Goal: Task Accomplishment & Management: Use online tool/utility

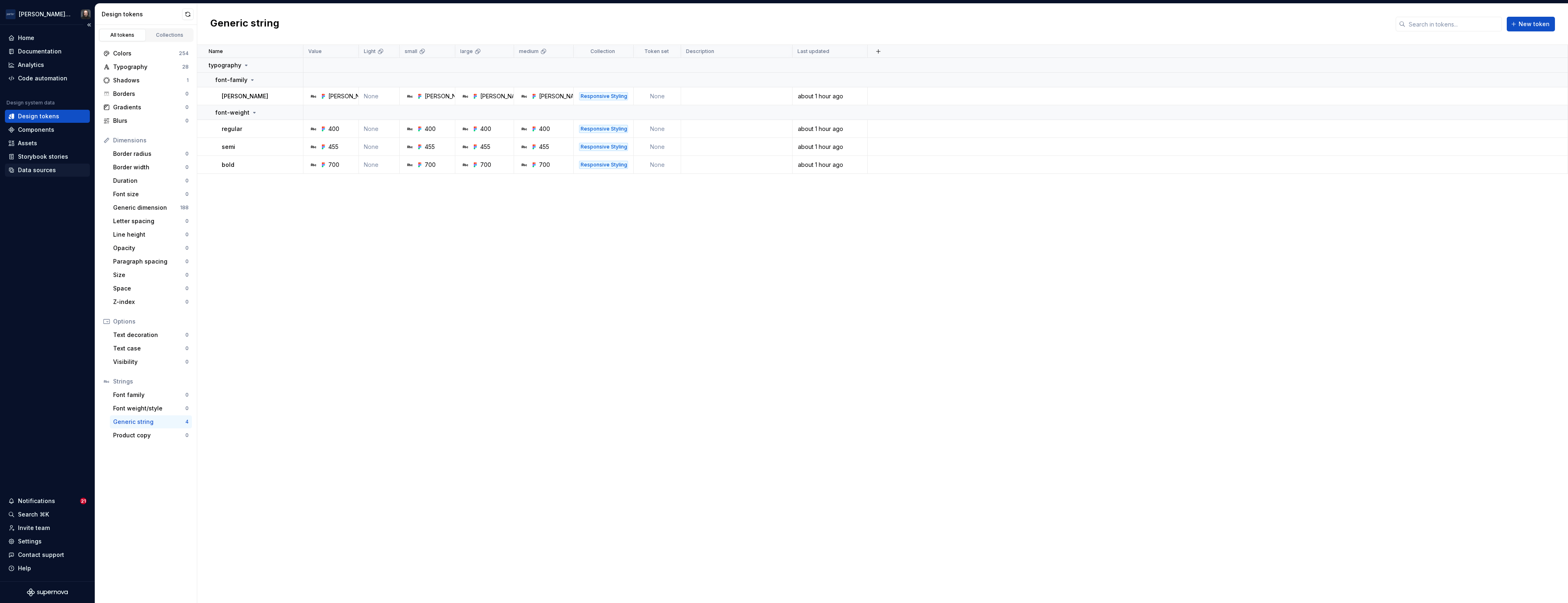
click at [38, 172] on div "Data sources" at bounding box center [37, 170] width 38 height 8
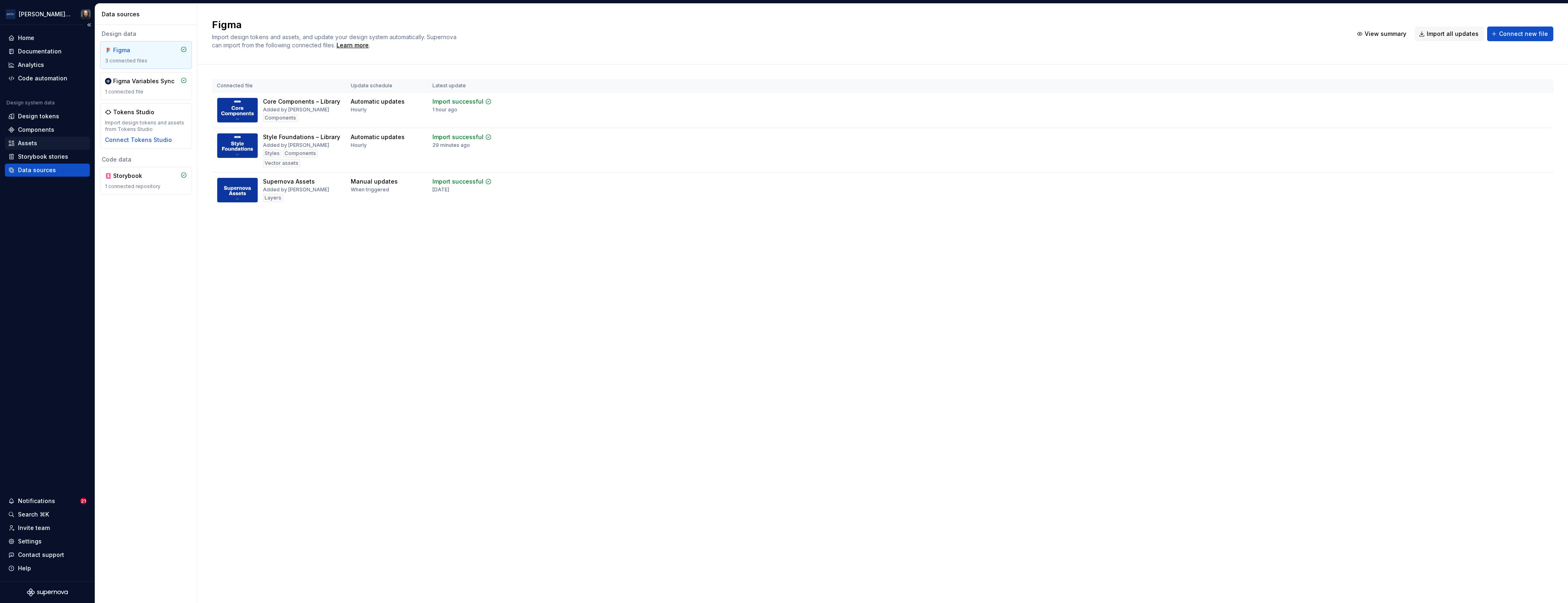
click at [44, 143] on div "Assets" at bounding box center [47, 143] width 79 height 8
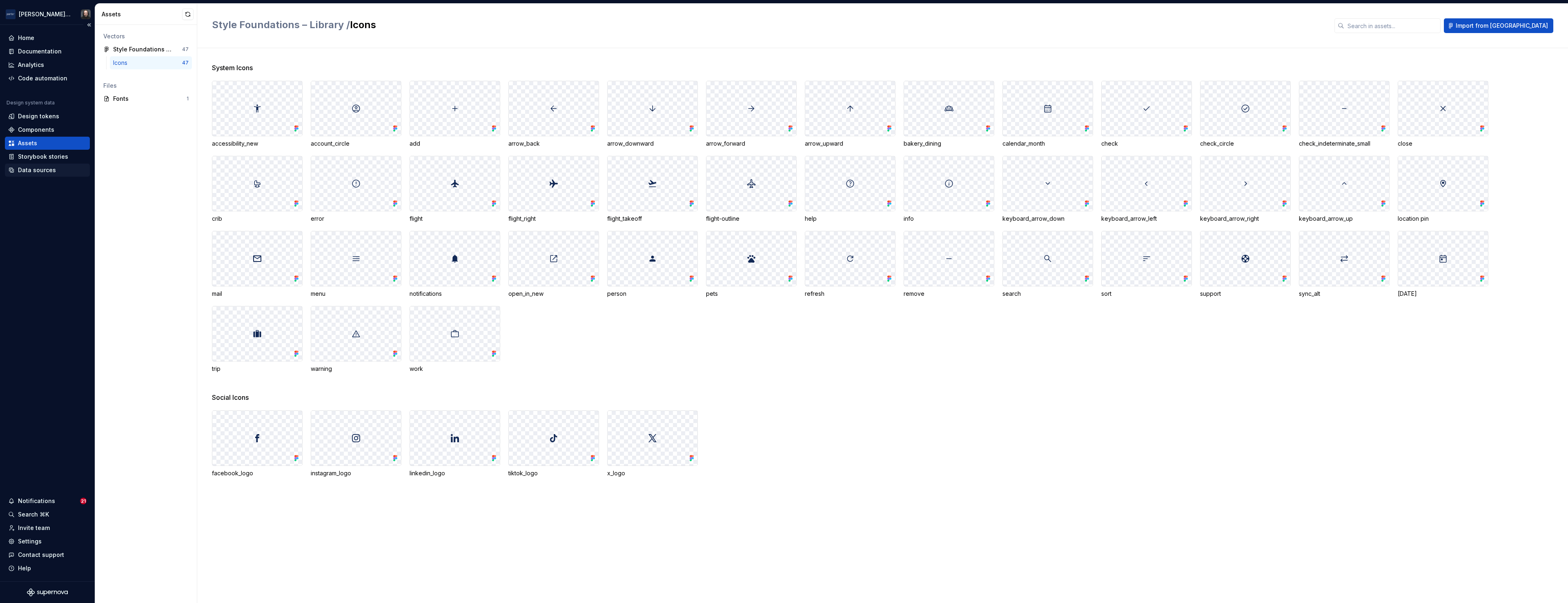
click at [40, 173] on div "Data sources" at bounding box center [37, 170] width 38 height 8
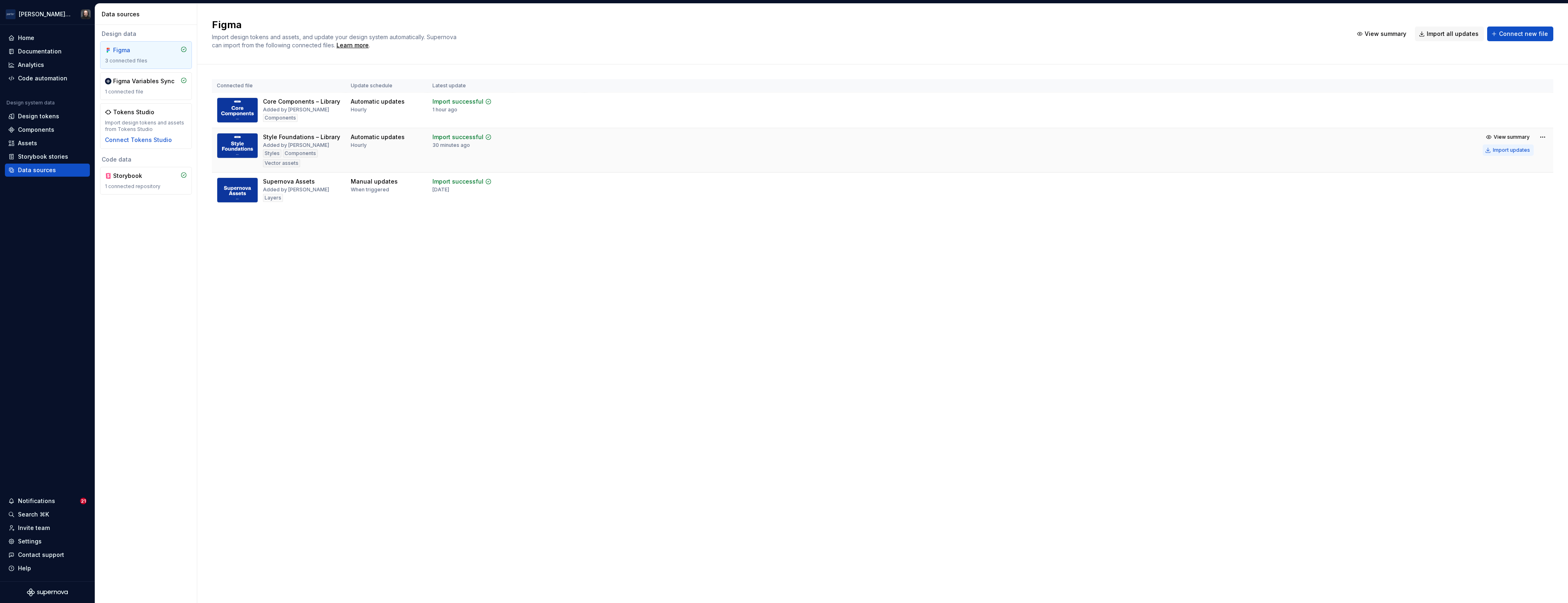
click at [1511, 148] on div "Import updates" at bounding box center [1511, 150] width 37 height 7
click at [41, 144] on div "Assets" at bounding box center [47, 143] width 79 height 8
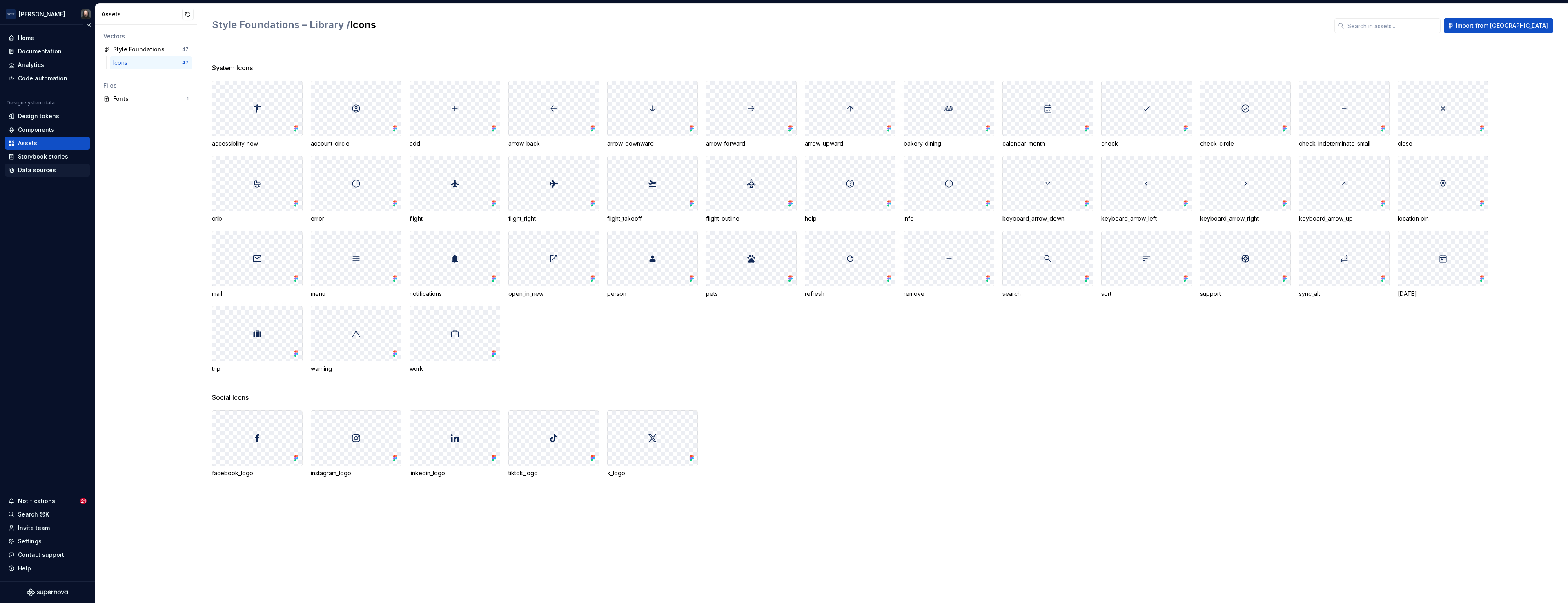
click at [29, 171] on div "Data sources" at bounding box center [37, 170] width 38 height 8
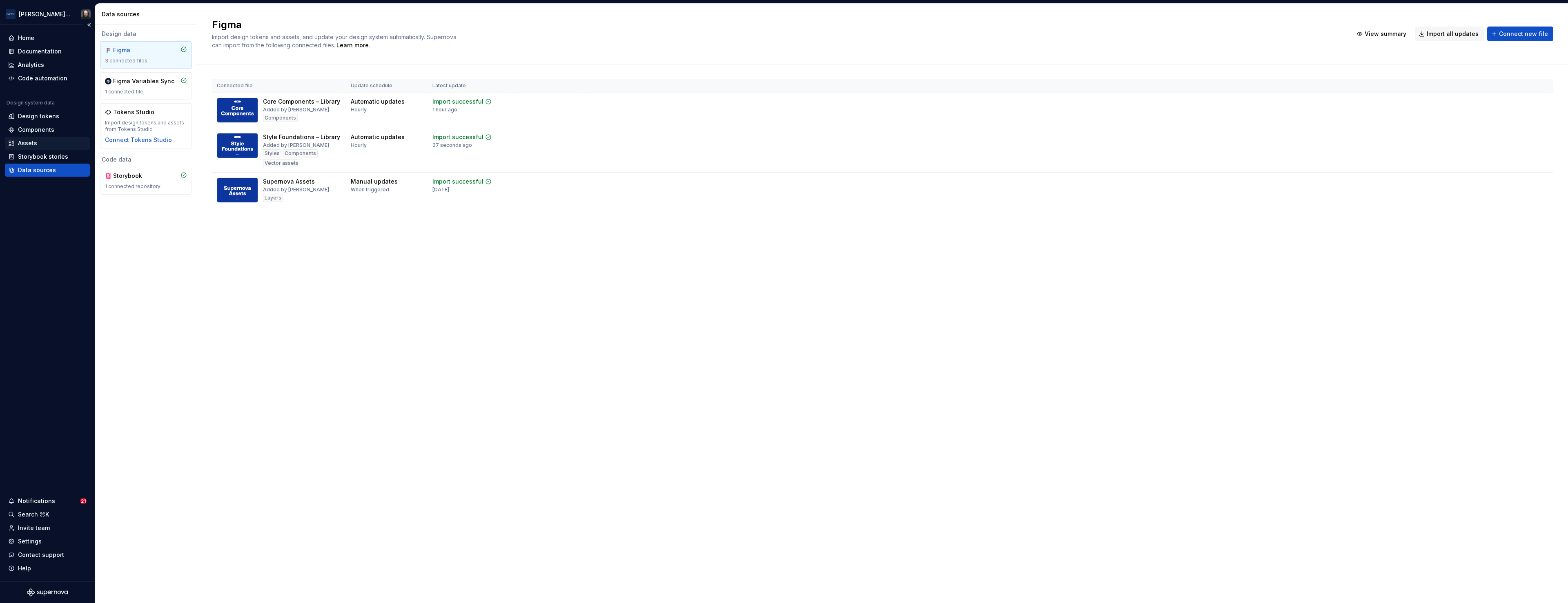
click at [34, 143] on div "Assets" at bounding box center [28, 143] width 19 height 8
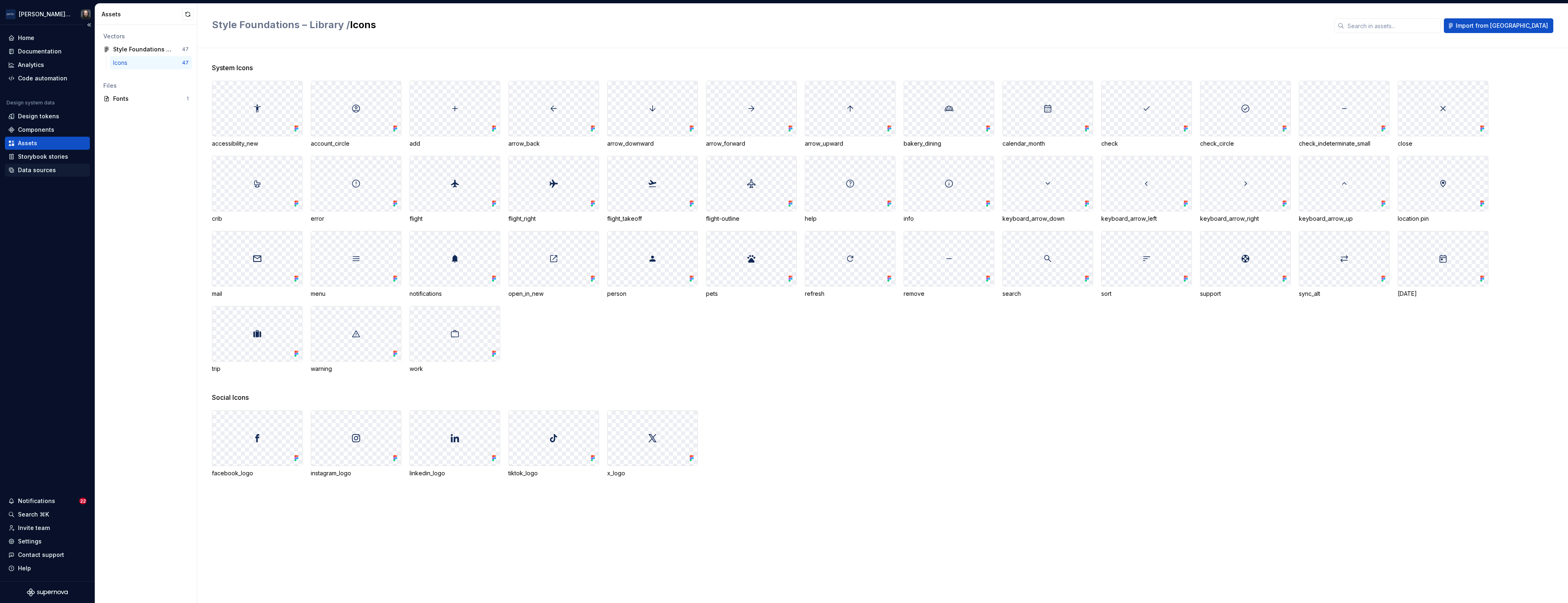
click at [34, 172] on div "Data sources" at bounding box center [37, 170] width 38 height 8
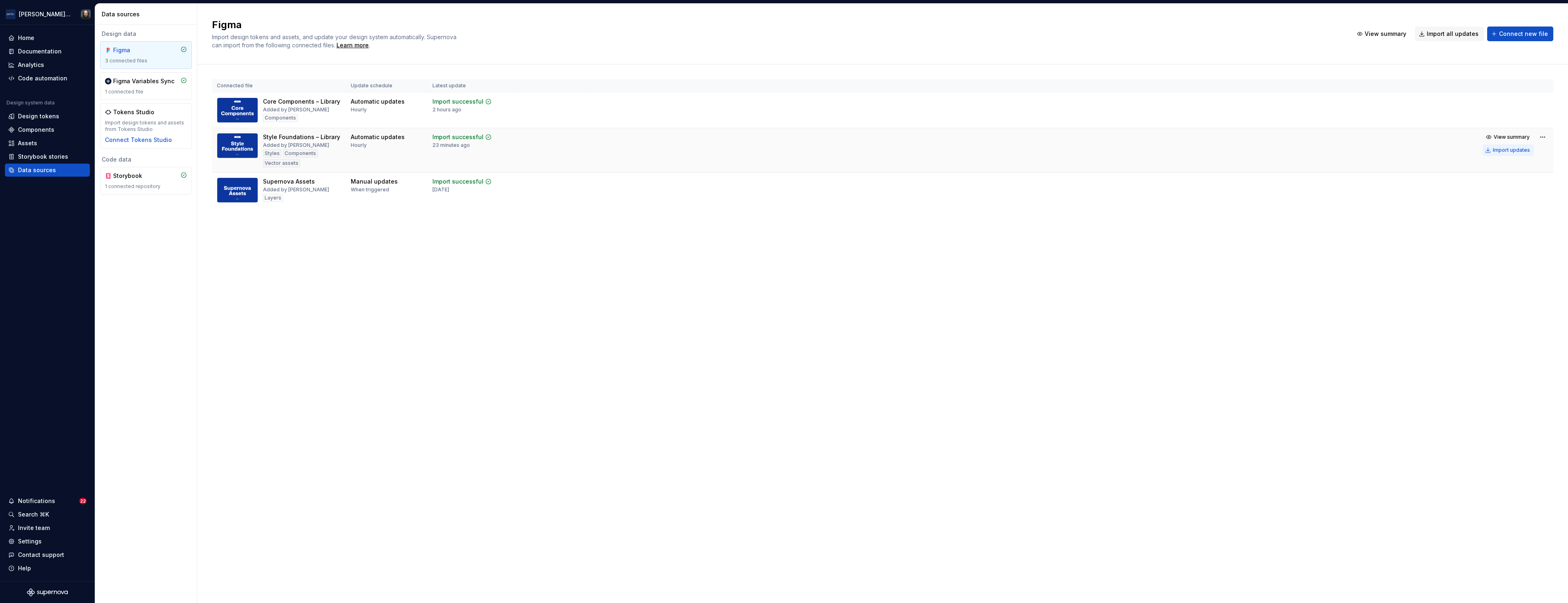
click at [1505, 152] on div "Import updates" at bounding box center [1511, 150] width 37 height 7
click at [29, 142] on div "Assets" at bounding box center [28, 143] width 19 height 8
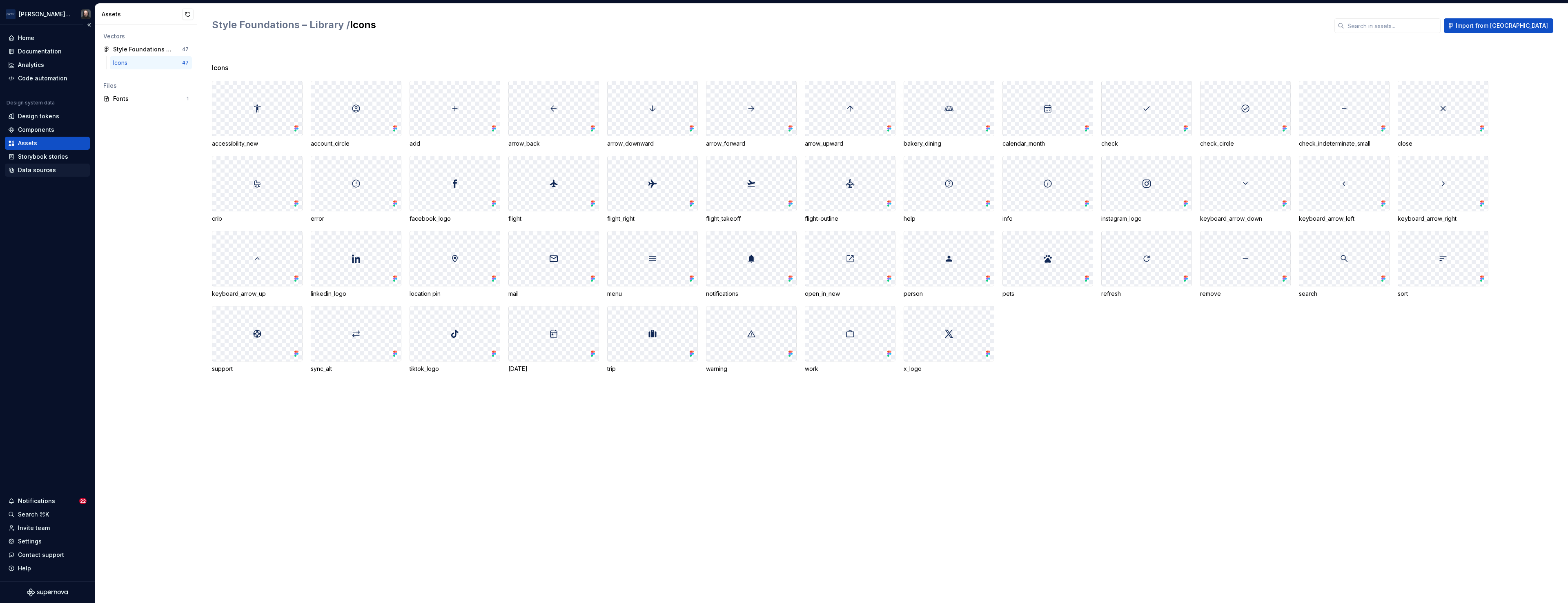
click at [36, 171] on div "Data sources" at bounding box center [37, 170] width 38 height 8
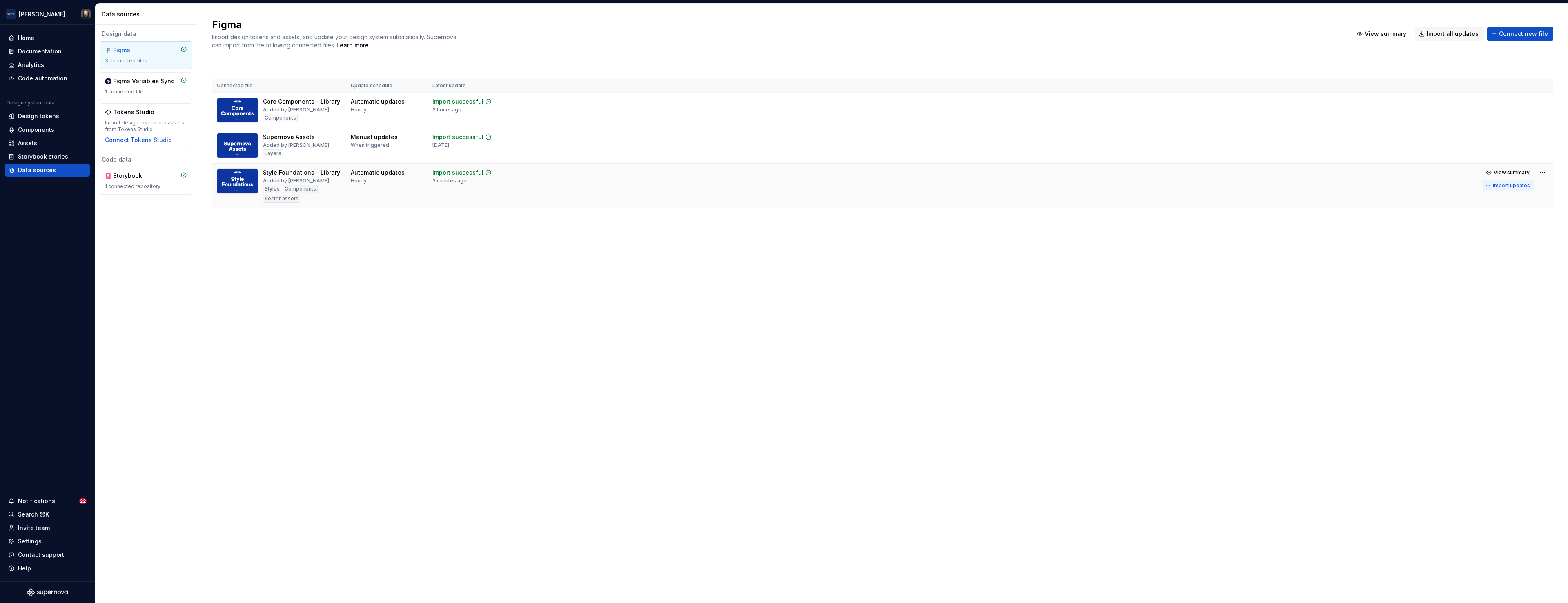
click at [1504, 186] on div "Import updates" at bounding box center [1511, 186] width 37 height 7
click at [40, 142] on div "Assets" at bounding box center [47, 143] width 79 height 8
